Goal: Obtain resource: Obtain resource

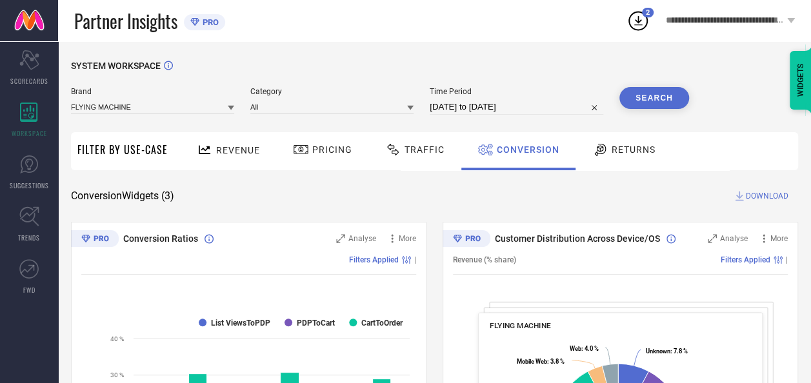
click at [231, 106] on icon at bounding box center [231, 108] width 6 height 6
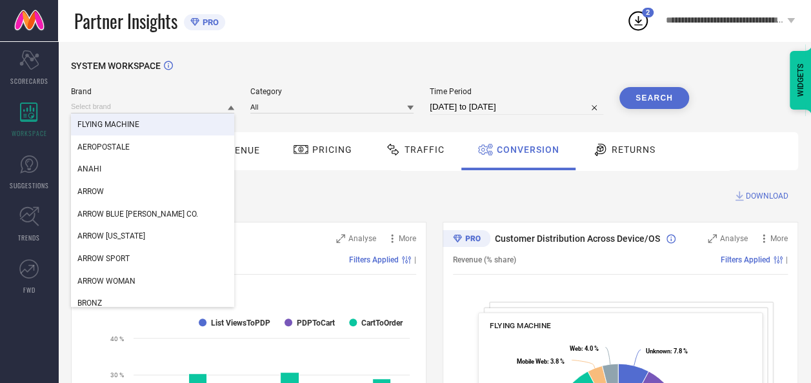
click at [124, 125] on span "FLYING MACHINE" at bounding box center [108, 124] width 62 height 9
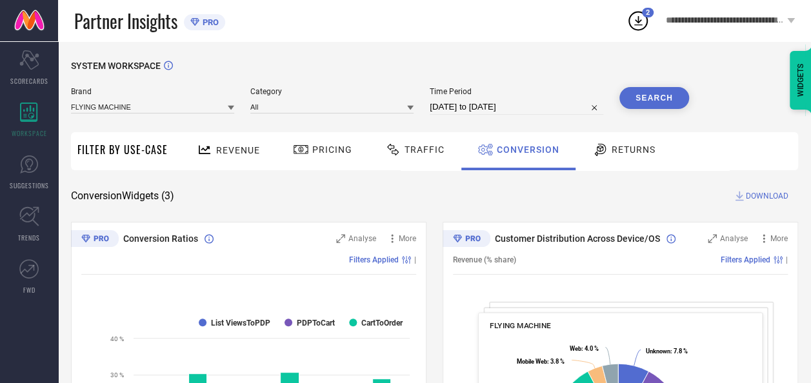
select select "7"
select select "2025"
select select "8"
select select "2025"
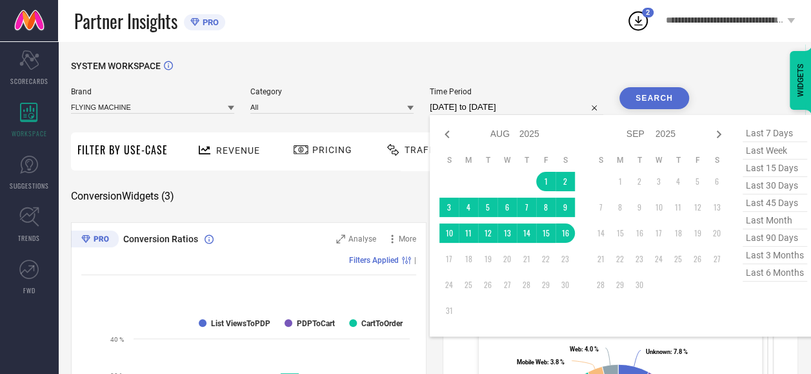
click at [566, 106] on input "[DATE] to [DATE]" at bounding box center [517, 106] width 174 height 15
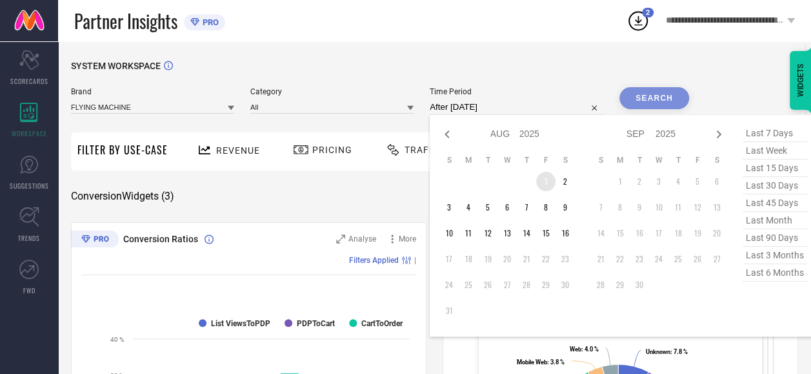
click at [548, 186] on td "1" at bounding box center [545, 181] width 19 height 19
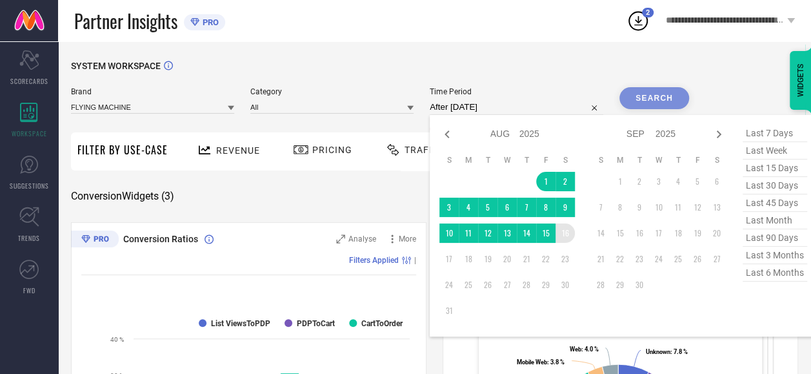
type input "[DATE] to [DATE]"
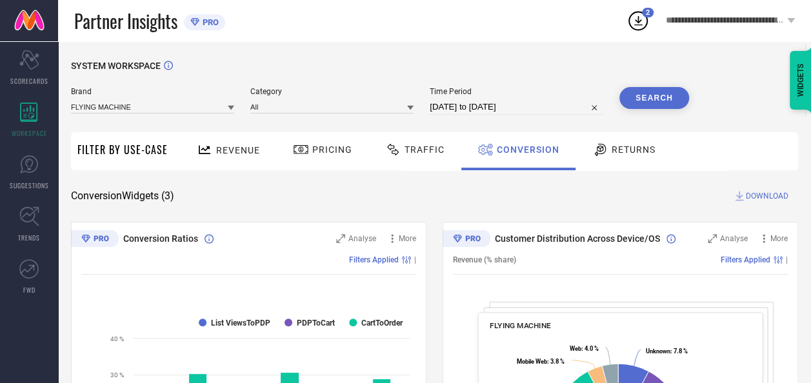
click at [654, 103] on button "Search" at bounding box center [654, 98] width 70 height 22
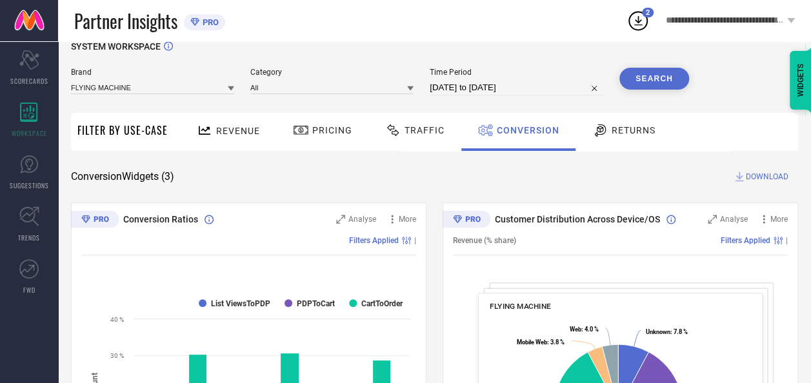
scroll to position [20, 0]
click at [773, 173] on span "DOWNLOAD" at bounding box center [767, 176] width 43 height 13
